Goal: Download file/media

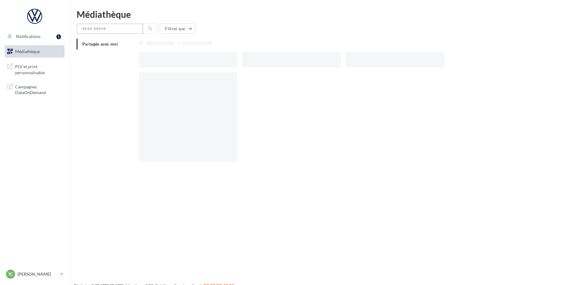
click at [100, 27] on input "text" at bounding box center [110, 29] width 66 height 10
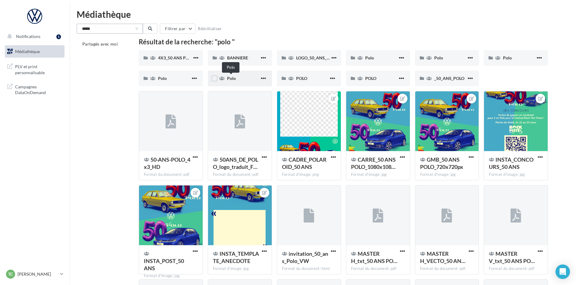
type input "****"
click at [232, 76] on span "Polo" at bounding box center [231, 78] width 9 height 5
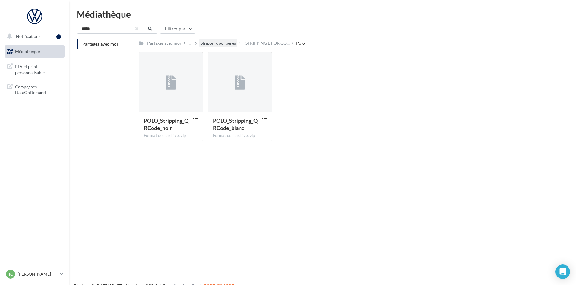
click at [225, 44] on div "Stripping portieres" at bounding box center [218, 43] width 35 height 6
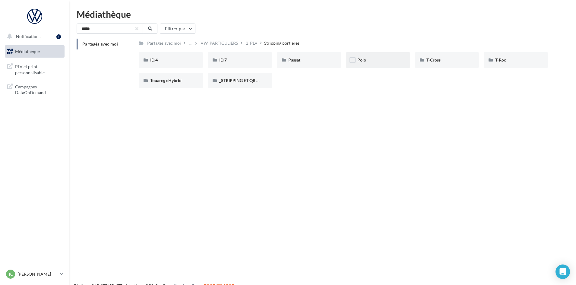
click at [378, 55] on div "Polo" at bounding box center [378, 60] width 64 height 16
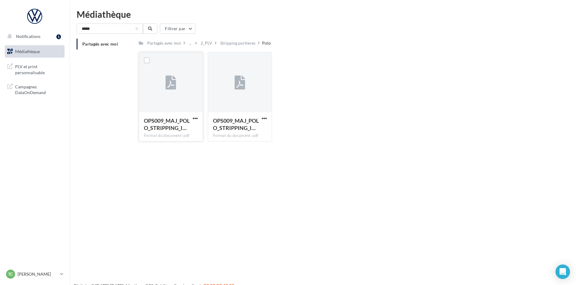
click at [193, 115] on div "OPS009_MAJ_POLO_STRIPPING_I… Format du document: pdf" at bounding box center [171, 126] width 64 height 28
click at [192, 117] on button "button" at bounding box center [196, 119] width 8 height 6
click at [180, 128] on button "Télécharger" at bounding box center [169, 130] width 60 height 16
click at [108, 30] on input "text" at bounding box center [110, 29] width 66 height 10
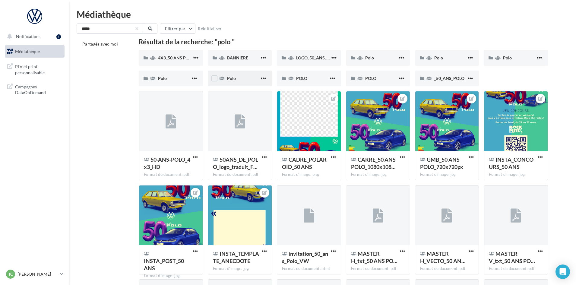
click at [241, 80] on div "Polo" at bounding box center [243, 78] width 33 height 6
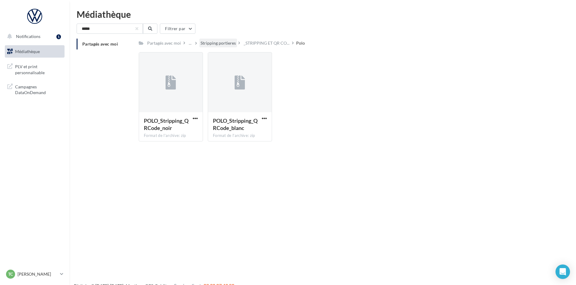
click at [229, 43] on div "Stripping portieres" at bounding box center [218, 43] width 35 height 6
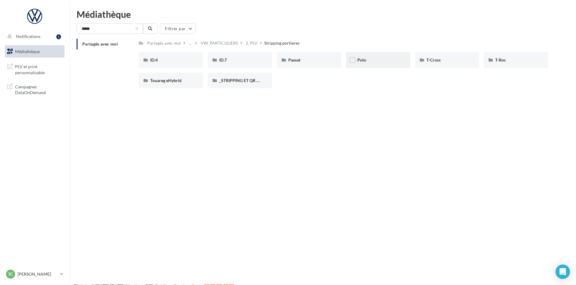
click at [391, 58] on div "Polo" at bounding box center [377, 60] width 41 height 6
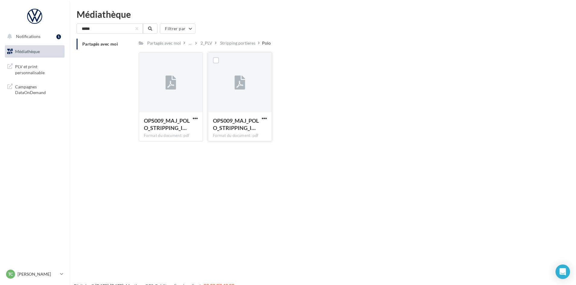
click at [269, 117] on div "OPS009_MAJ_POLO_STRIPPING_I… Format du document: pdf" at bounding box center [240, 126] width 64 height 28
click at [265, 117] on span "button" at bounding box center [264, 118] width 5 height 5
click at [241, 133] on button "Télécharger" at bounding box center [238, 130] width 60 height 16
click at [125, 25] on input "****" at bounding box center [110, 29] width 66 height 10
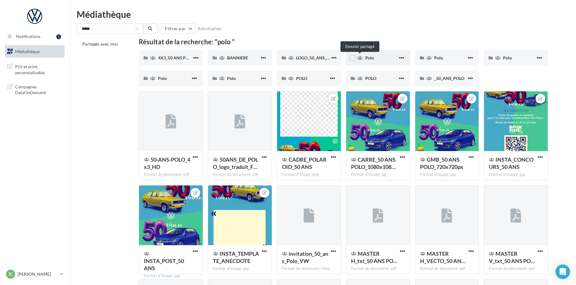
click at [362, 59] on icon at bounding box center [359, 58] width 5 height 4
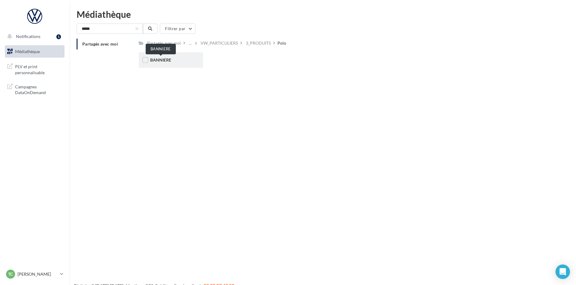
click at [170, 59] on span "BANNIERE" at bounding box center [160, 59] width 21 height 5
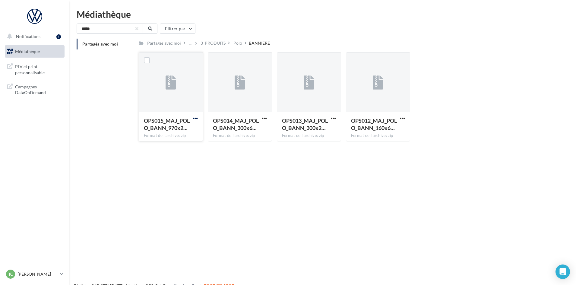
click at [193, 117] on span "button" at bounding box center [195, 118] width 5 height 5
click at [182, 123] on button "Télécharger" at bounding box center [169, 130] width 60 height 16
click at [222, 42] on div "3_PRODUITS" at bounding box center [213, 43] width 25 height 6
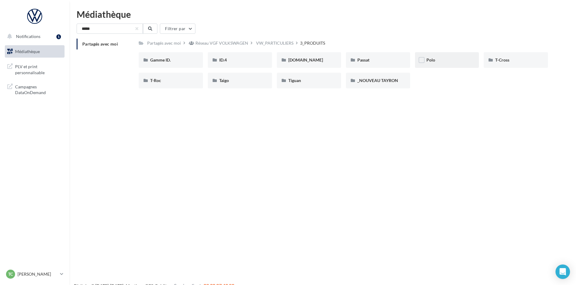
click at [446, 56] on div "Polo" at bounding box center [447, 60] width 64 height 16
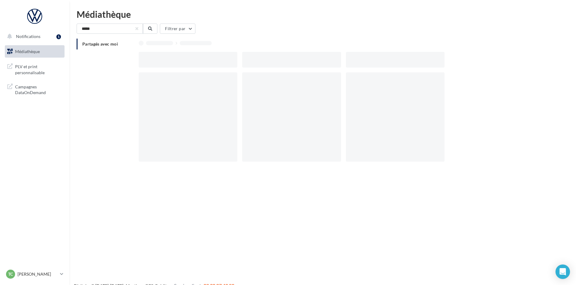
click at [446, 56] on div at bounding box center [397, 60] width 103 height 16
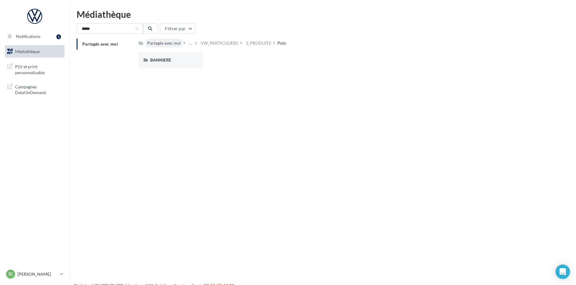
click at [168, 43] on div "Partagés avec moi" at bounding box center [164, 43] width 34 height 6
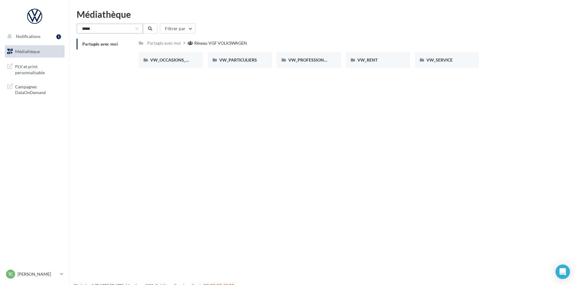
click at [115, 31] on input "****" at bounding box center [110, 29] width 66 height 10
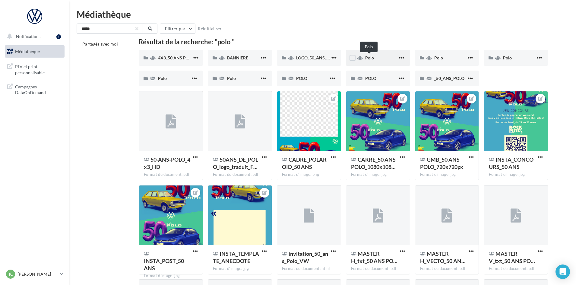
click at [368, 59] on span "Polo" at bounding box center [369, 57] width 9 height 5
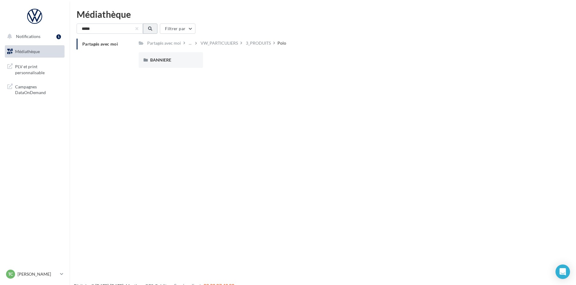
click at [153, 25] on button at bounding box center [150, 29] width 14 height 10
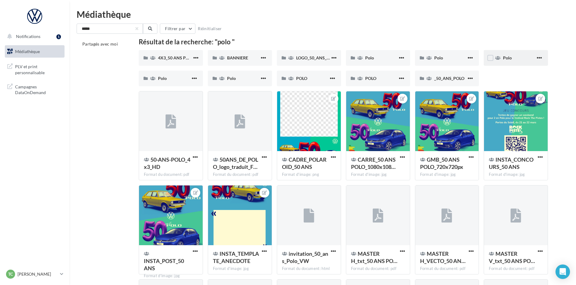
click at [517, 62] on div "Polo" at bounding box center [516, 58] width 64 height 16
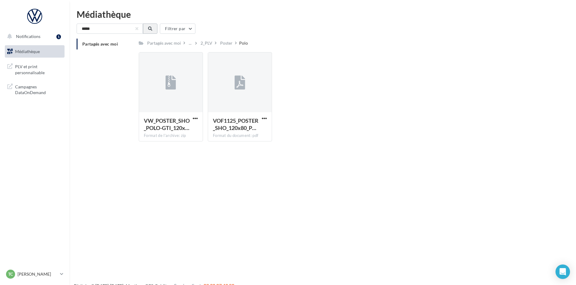
click at [151, 28] on icon at bounding box center [150, 29] width 4 height 4
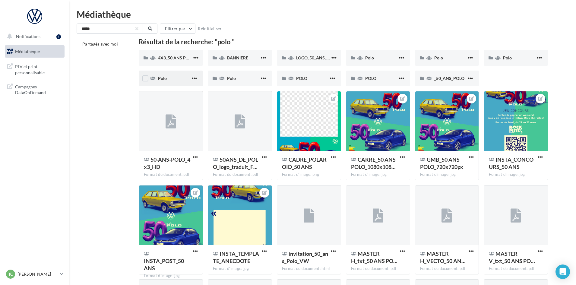
click at [186, 82] on div "Polo" at bounding box center [171, 79] width 64 height 16
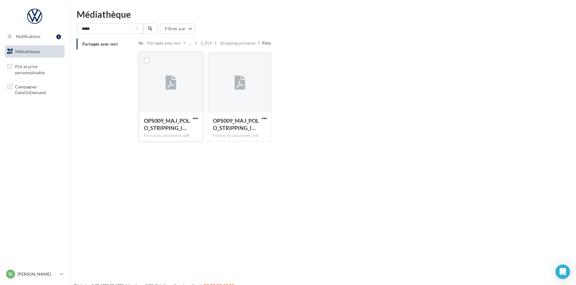
click at [192, 118] on button "button" at bounding box center [196, 119] width 8 height 6
click at [180, 130] on button "Télécharger" at bounding box center [169, 130] width 60 height 16
click at [128, 31] on input "****" at bounding box center [110, 29] width 66 height 10
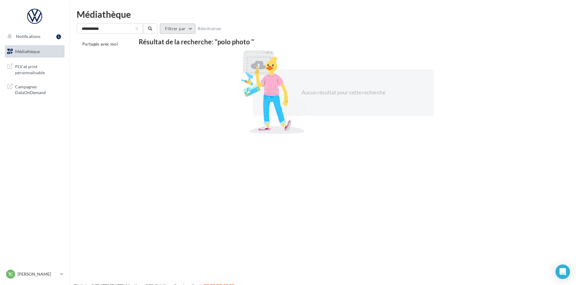
click at [185, 28] on button "Filtrer par" at bounding box center [178, 29] width 36 height 10
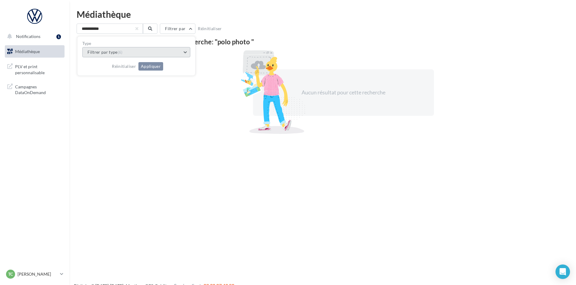
click at [179, 47] on button "Filtrer par type (6)" at bounding box center [136, 52] width 108 height 10
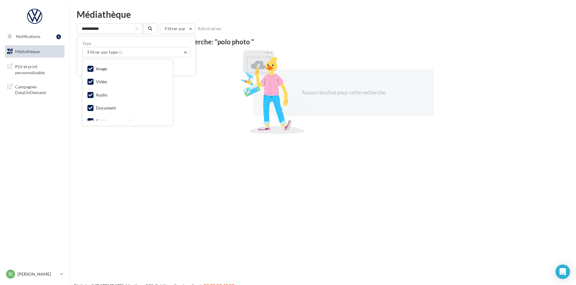
click at [86, 79] on div "Image Vidéo Audio Document Fichier compressé Autre" at bounding box center [128, 92] width 90 height 65
drag, startPoint x: 90, startPoint y: 81, endPoint x: 92, endPoint y: 89, distance: 8.0
click at [90, 81] on icon at bounding box center [90, 82] width 4 height 4
click at [91, 93] on icon at bounding box center [90, 95] width 4 height 4
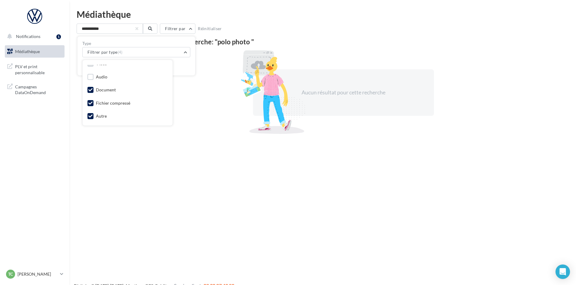
click at [89, 90] on icon at bounding box center [90, 90] width 4 height 4
click at [89, 100] on label at bounding box center [90, 103] width 6 height 6
drag, startPoint x: 89, startPoint y: 114, endPoint x: 97, endPoint y: 106, distance: 11.7
click at [89, 113] on label at bounding box center [90, 116] width 6 height 6
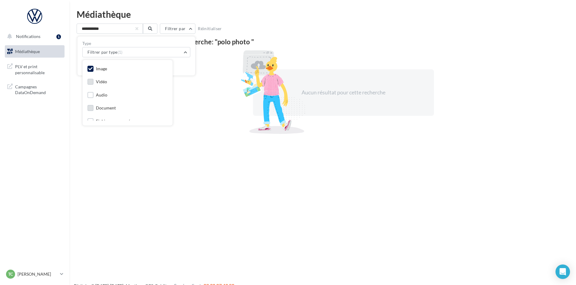
click at [188, 66] on div "Réinitialiser Appliquer" at bounding box center [136, 63] width 108 height 13
click at [147, 64] on button "Appliquer" at bounding box center [150, 66] width 25 height 8
click at [129, 27] on input "**********" at bounding box center [110, 29] width 66 height 10
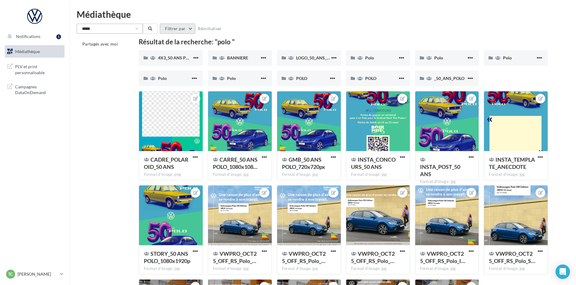
type input "****"
click at [175, 33] on button "Filtrer par" at bounding box center [178, 29] width 36 height 10
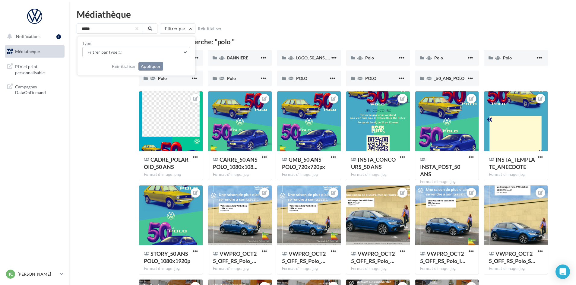
click at [191, 56] on div "Type Filtrer par type (1) Réinitialiser Appliquer" at bounding box center [137, 55] width 118 height 39
click at [429, 61] on div "Polo" at bounding box center [447, 58] width 64 height 16
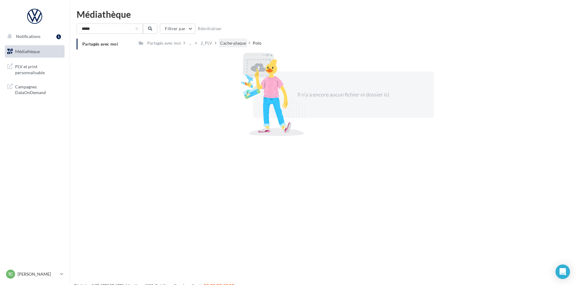
click at [220, 41] on div "Cache-plaque" at bounding box center [233, 43] width 26 height 6
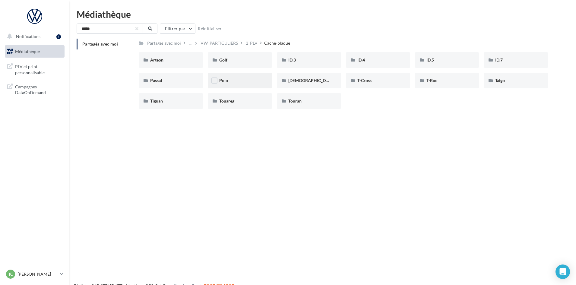
click at [245, 75] on div "Polo" at bounding box center [240, 81] width 64 height 16
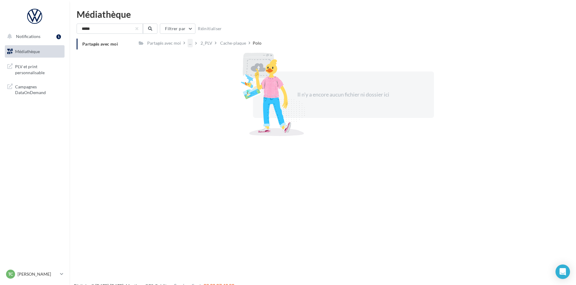
click at [190, 41] on div "..." at bounding box center [190, 43] width 5 height 8
click at [176, 43] on div "Partagés avec moi" at bounding box center [164, 43] width 34 height 6
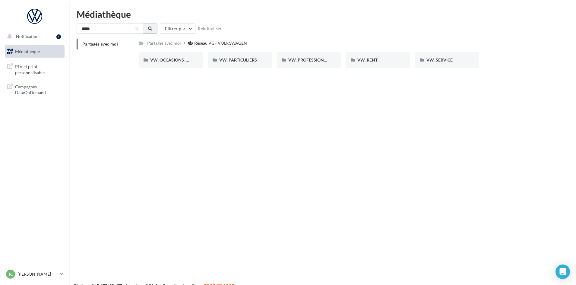
click at [153, 29] on button at bounding box center [150, 29] width 14 height 10
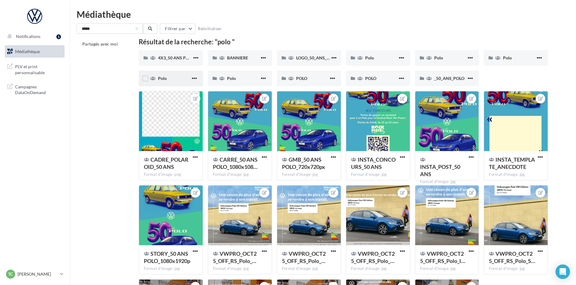
click at [174, 79] on div "Polo" at bounding box center [174, 78] width 33 height 6
